Goal: Task Accomplishment & Management: Complete application form

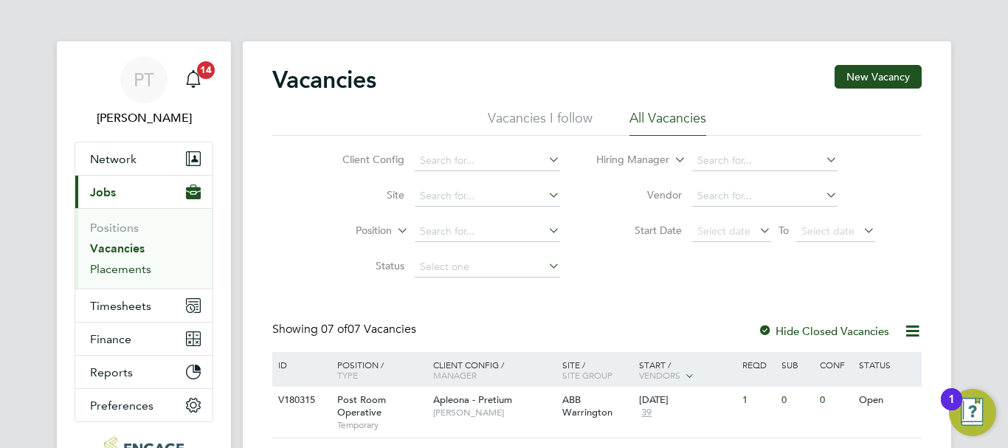
click at [114, 269] on link "Placements" at bounding box center [120, 269] width 61 height 14
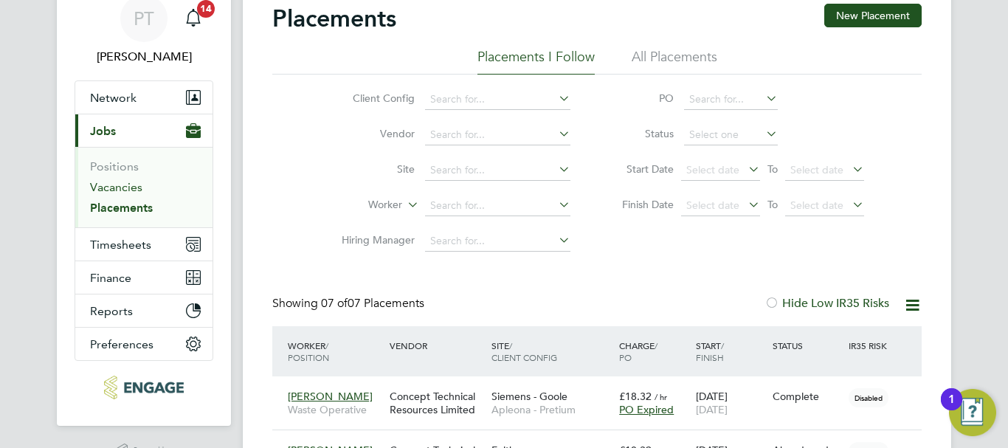
click at [108, 182] on link "Vacancies" at bounding box center [116, 187] width 52 height 14
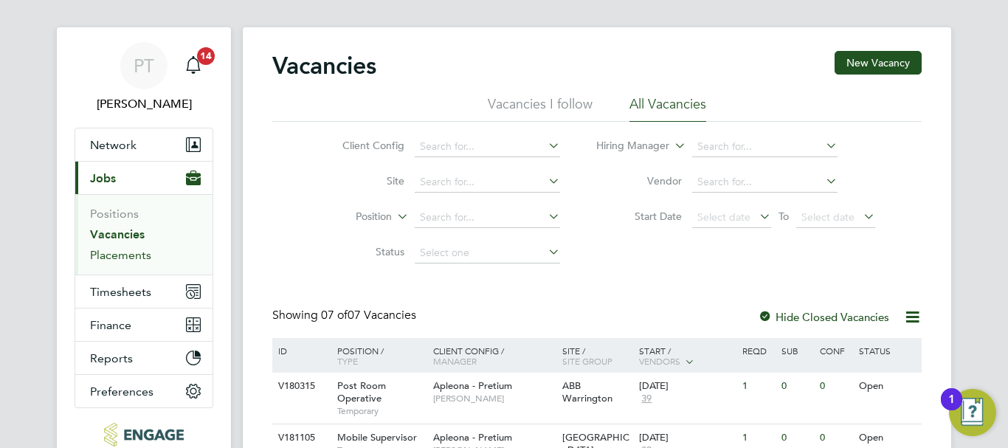
click at [115, 252] on link "Placements" at bounding box center [120, 255] width 61 height 14
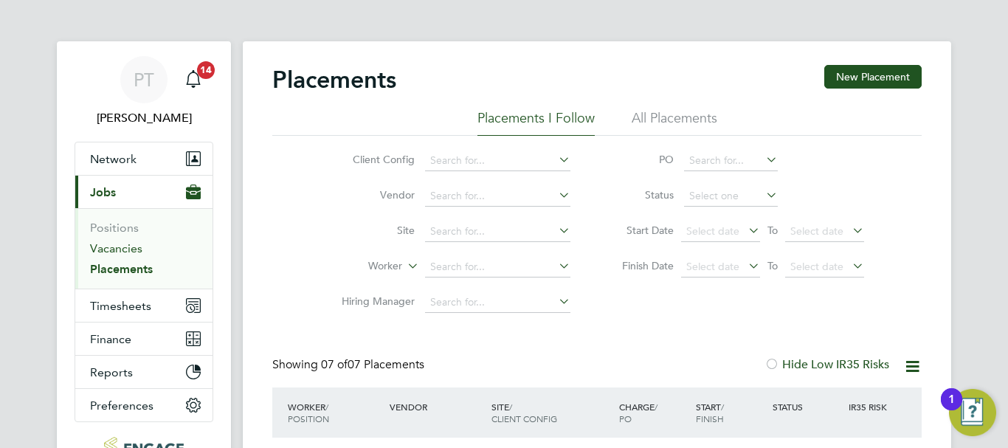
click at [119, 247] on link "Vacancies" at bounding box center [116, 248] width 52 height 14
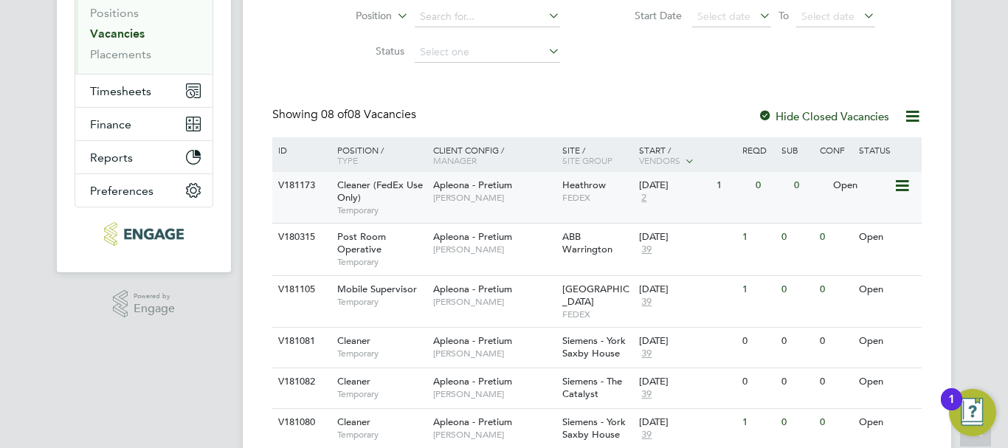
scroll to position [214, 0]
click at [395, 187] on span "Cleaner (FedEx Use Only)" at bounding box center [380, 191] width 86 height 25
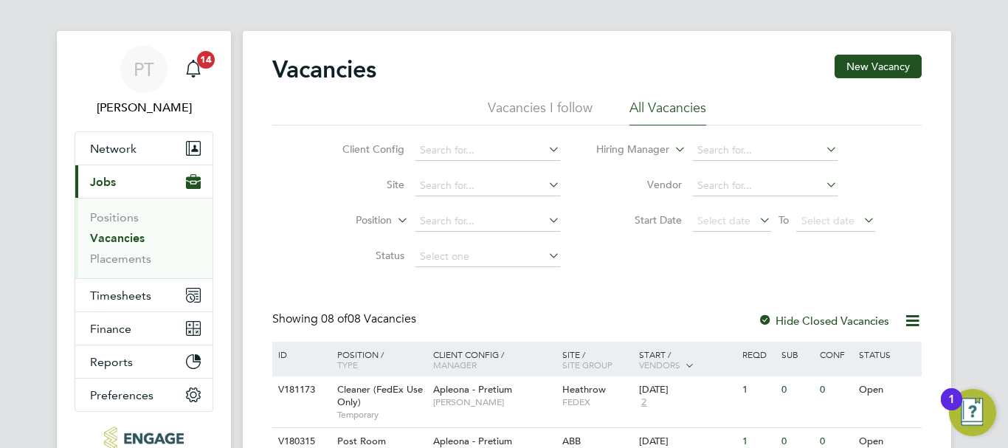
scroll to position [74, 0]
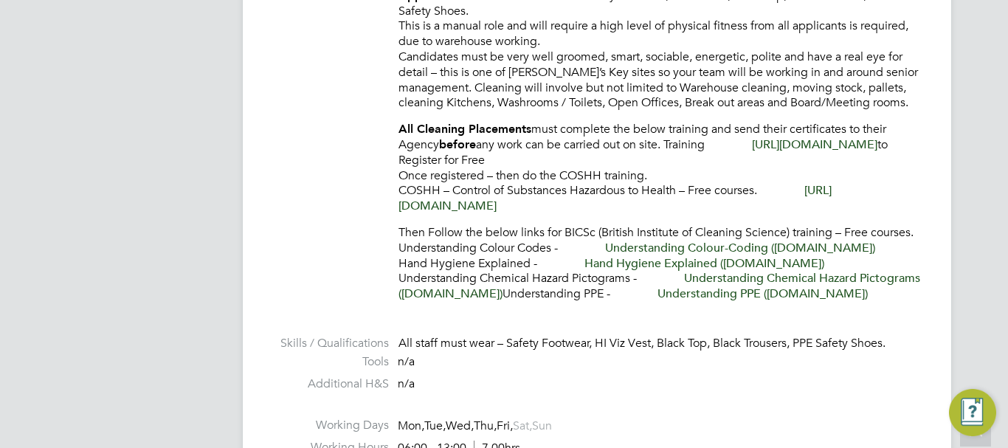
scroll to position [44, 103]
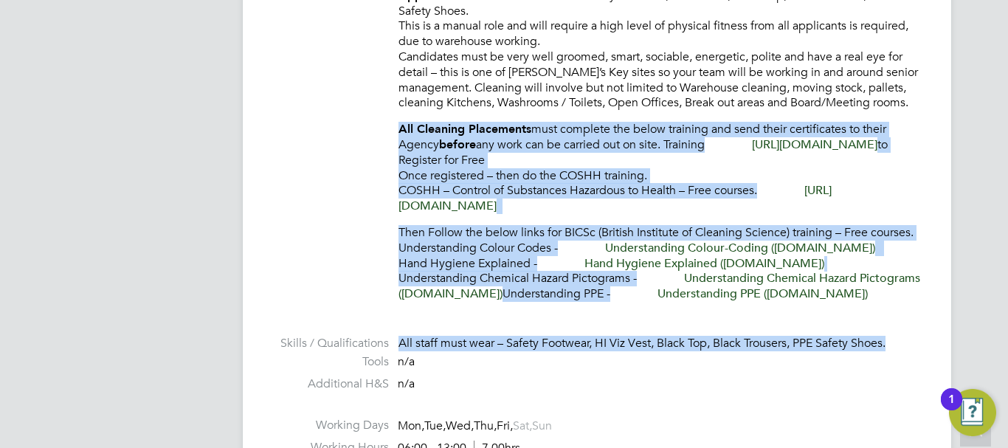
drag, startPoint x: 395, startPoint y: 129, endPoint x: 914, endPoint y: 336, distance: 558.5
click at [919, 344] on ul "PO No PO Number Valid From Valid To Expiry No PO numbers have been created. Rea…" at bounding box center [596, 182] width 649 height 754
copy ul "All Cleaning Placements must complete the below training and send their certifi…"
click at [512, 207] on link "[URL][DOMAIN_NAME]" at bounding box center [615, 198] width 433 height 30
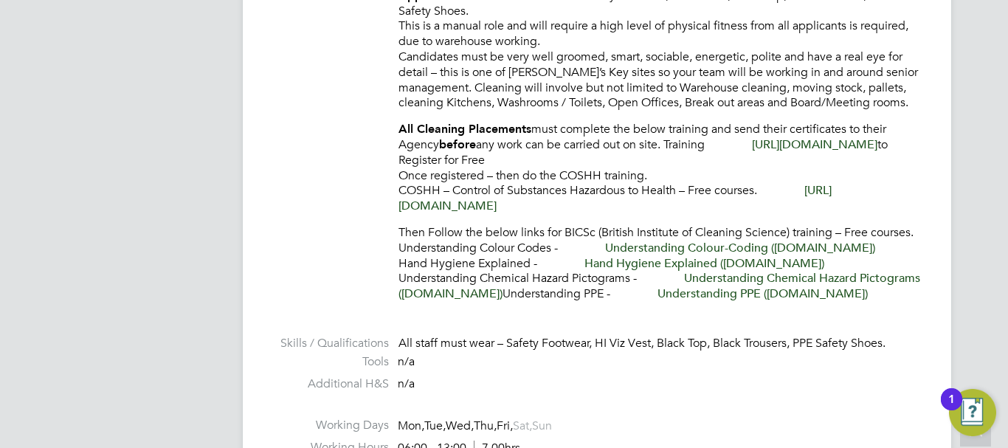
click at [752, 152] on link "[URL][DOMAIN_NAME]" at bounding box center [814, 144] width 125 height 15
drag, startPoint x: 481, startPoint y: 210, endPoint x: 528, endPoint y: 207, distance: 46.6
click at [529, 206] on p "All Cleaning Placements must complete the below training and send their certifi…" at bounding box center [660, 168] width 523 height 92
click at [752, 207] on link "[URL][DOMAIN_NAME]" at bounding box center [615, 198] width 433 height 30
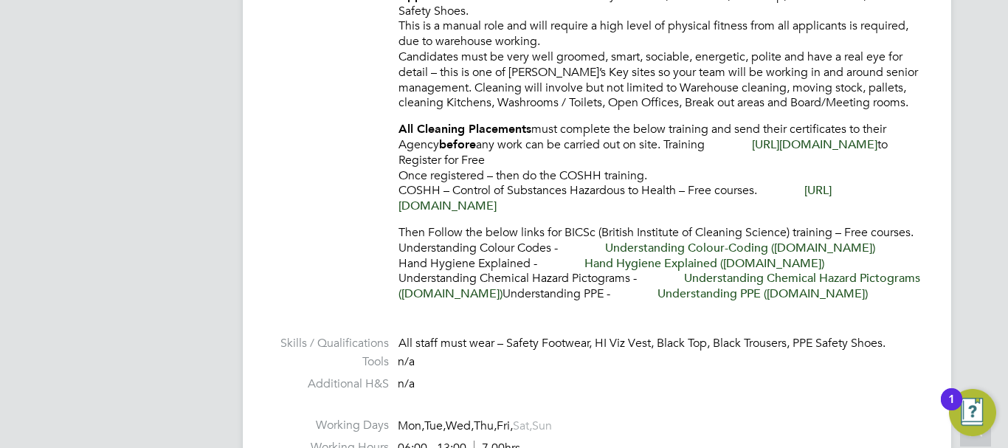
drag, startPoint x: 587, startPoint y: 159, endPoint x: 517, endPoint y: 204, distance: 83.7
click at [579, 208] on link "[URL][DOMAIN_NAME]" at bounding box center [615, 198] width 433 height 30
click at [703, 247] on link "Understanding Colour-Coding ([DOMAIN_NAME])" at bounding box center [740, 248] width 270 height 15
click at [658, 262] on link "Hand Hygiene Explained ([DOMAIN_NAME])" at bounding box center [705, 263] width 240 height 15
click at [770, 292] on link "Understanding PPE ([DOMAIN_NAME])" at bounding box center [763, 293] width 210 height 15
